Goal: Task Accomplishment & Management: Manage account settings

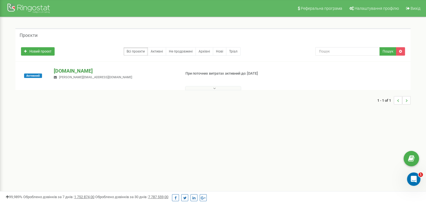
click at [66, 74] on p "[DOMAIN_NAME]" at bounding box center [115, 70] width 122 height 7
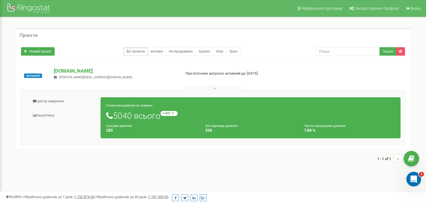
click at [416, 178] on icon "Відкрити програму для спілкування Intercom" at bounding box center [412, 178] width 9 height 9
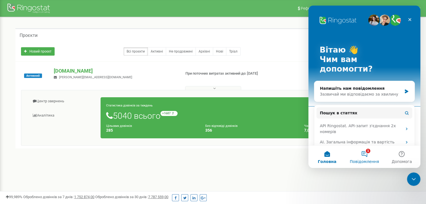
click at [371, 154] on button "1 Повідомлення" at bounding box center [363, 157] width 37 height 22
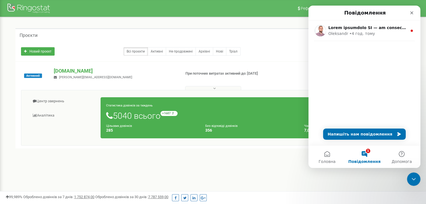
click at [303, 46] on div "Новий проєкт Всі проєкти Активні Не продовжені Архівні Нові Тріал Пошук" at bounding box center [213, 49] width 392 height 11
click at [299, 43] on div "Новий проєкт Всі проєкти Активні Не продовжені Архівні Нові Тріал Пошук" at bounding box center [212, 52] width 395 height 20
click at [41, 6] on div at bounding box center [29, 8] width 45 height 13
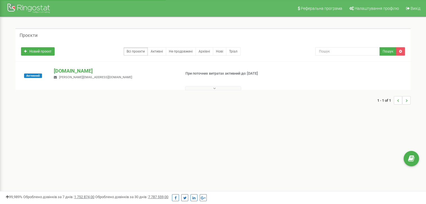
click at [161, 51] on link "Активні" at bounding box center [156, 51] width 18 height 8
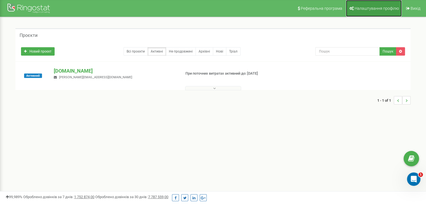
click at [363, 13] on link "Налаштування профілю" at bounding box center [374, 8] width 56 height 17
